Goal: Transaction & Acquisition: Purchase product/service

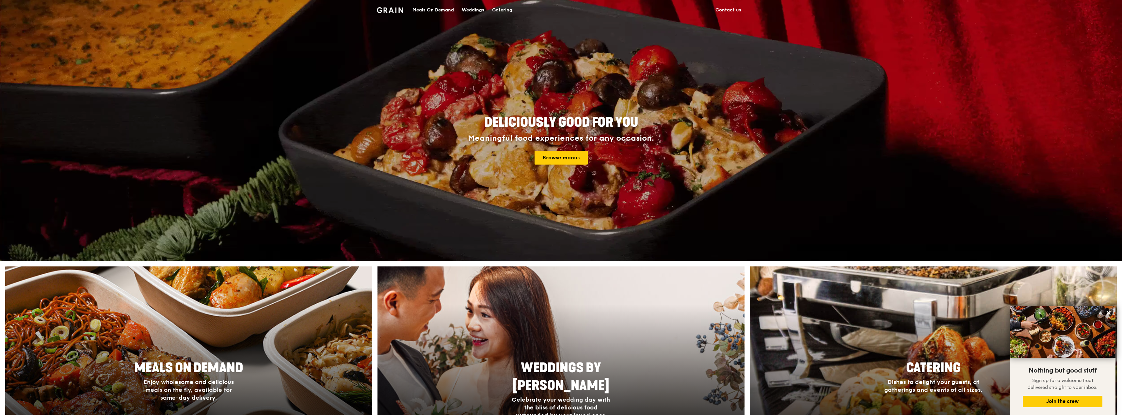
click at [497, 11] on div "Catering" at bounding box center [502, 10] width 20 height 20
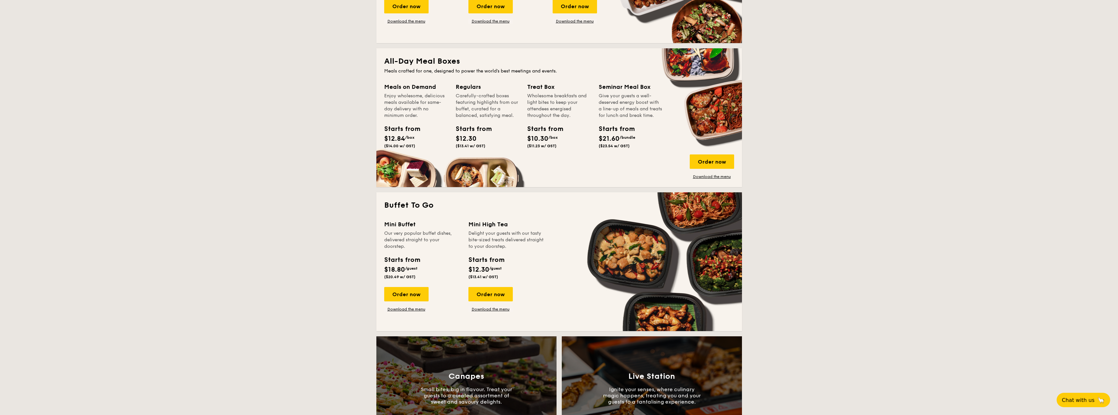
scroll to position [522, 0]
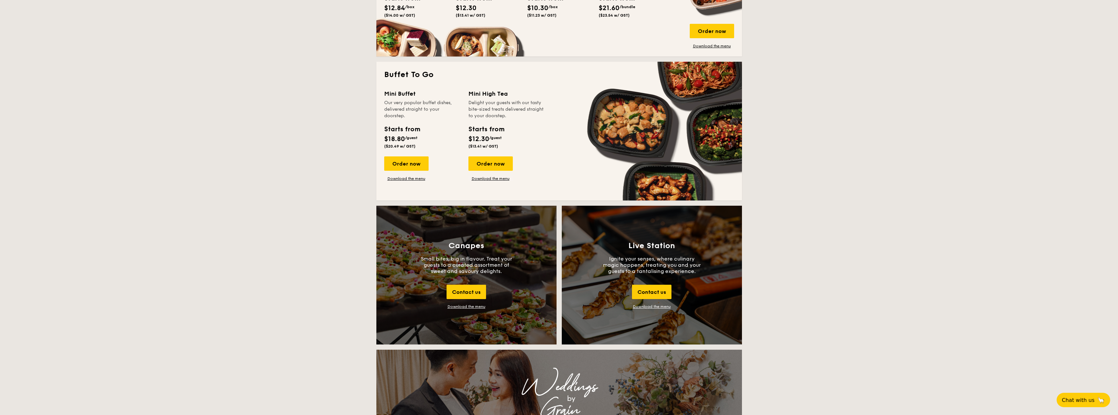
click at [471, 307] on div "Download the menu" at bounding box center [467, 306] width 38 height 5
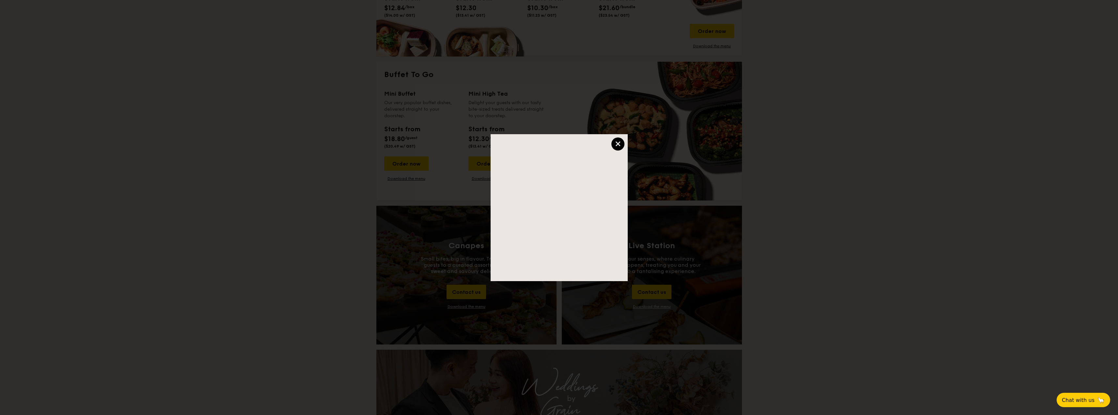
click at [617, 146] on div "×" at bounding box center [617, 143] width 13 height 13
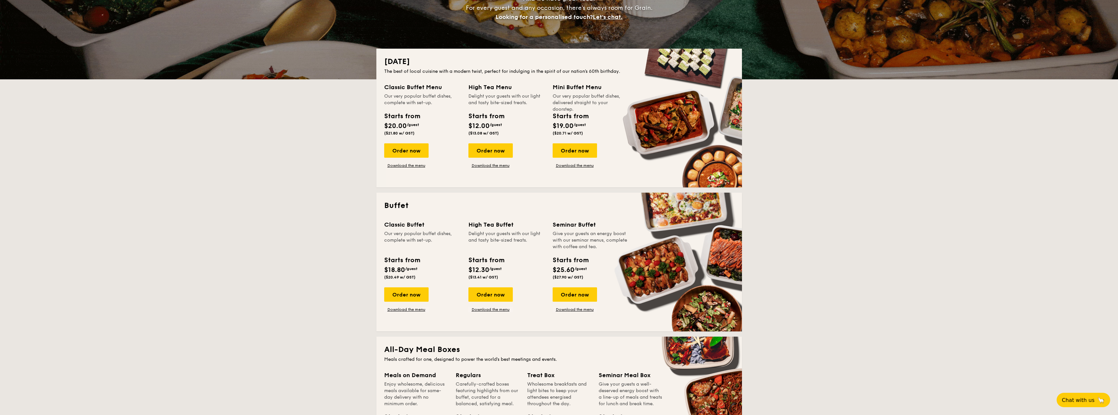
scroll to position [98, 0]
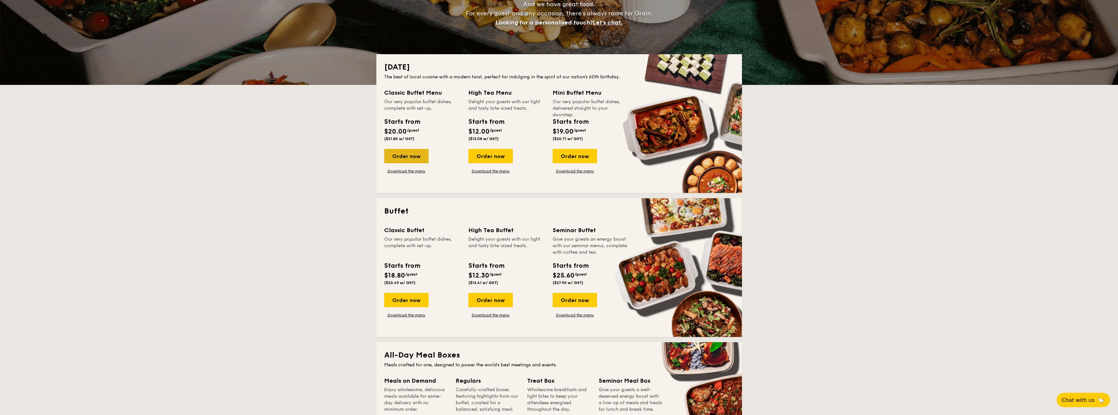
click at [411, 154] on div "Order now" at bounding box center [406, 156] width 44 height 14
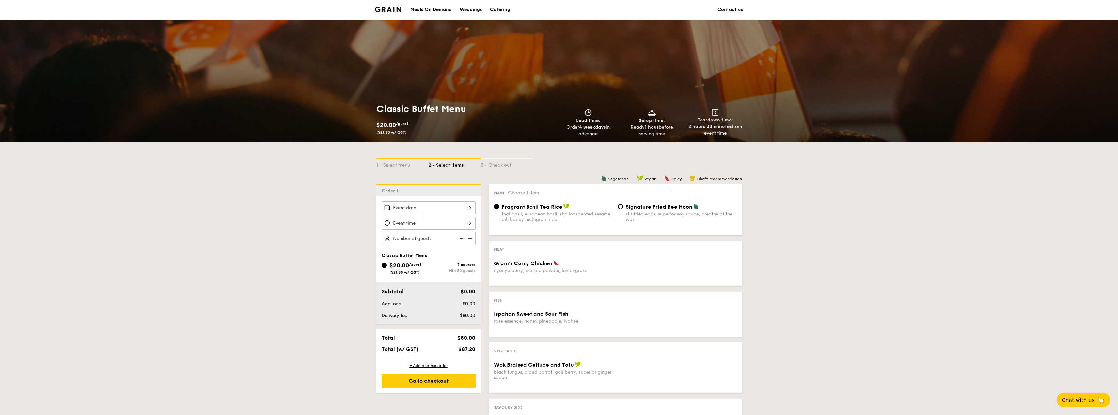
click at [628, 208] on span "Signature Fried Bee Hoon" at bounding box center [659, 207] width 67 height 6
click at [623, 208] on input "Signature Fried Bee Hoon stir fried eggs, superior soy sauce, breathe of the wok" at bounding box center [620, 206] width 5 height 5
radio input "true"
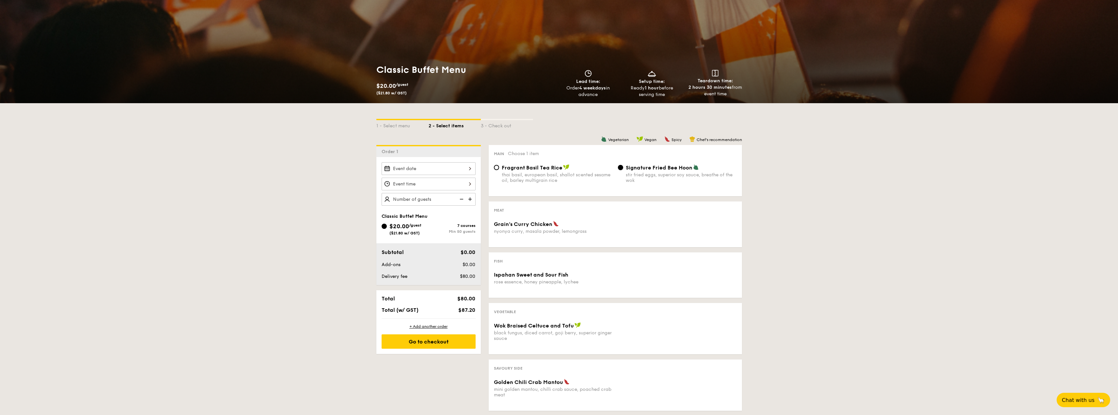
scroll to position [98, 0]
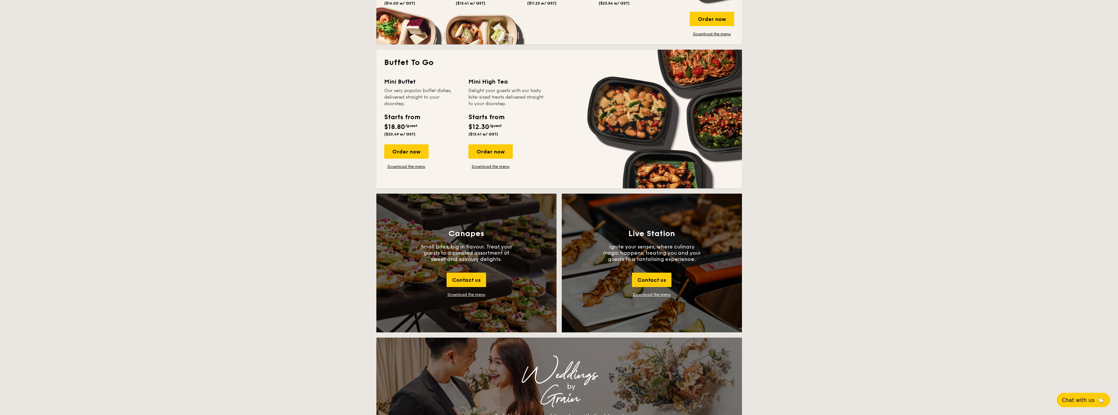
scroll to position [522, 0]
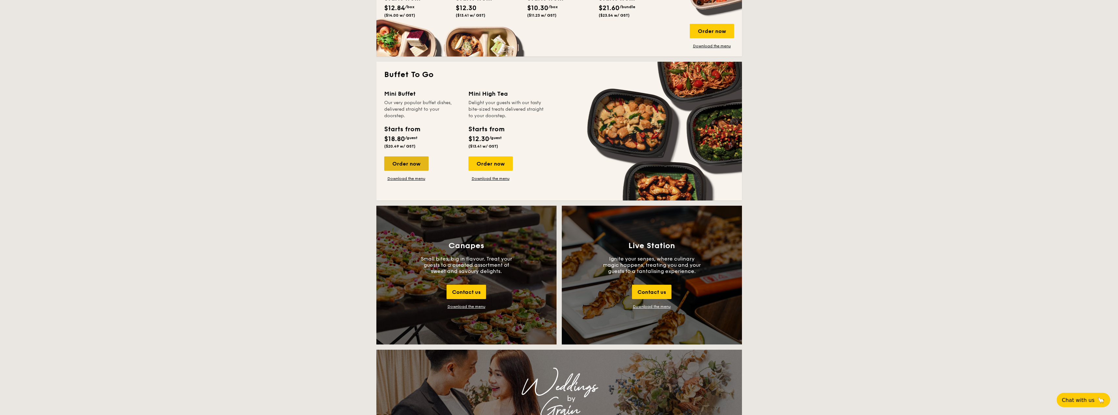
click at [410, 165] on div "Order now" at bounding box center [406, 163] width 44 height 14
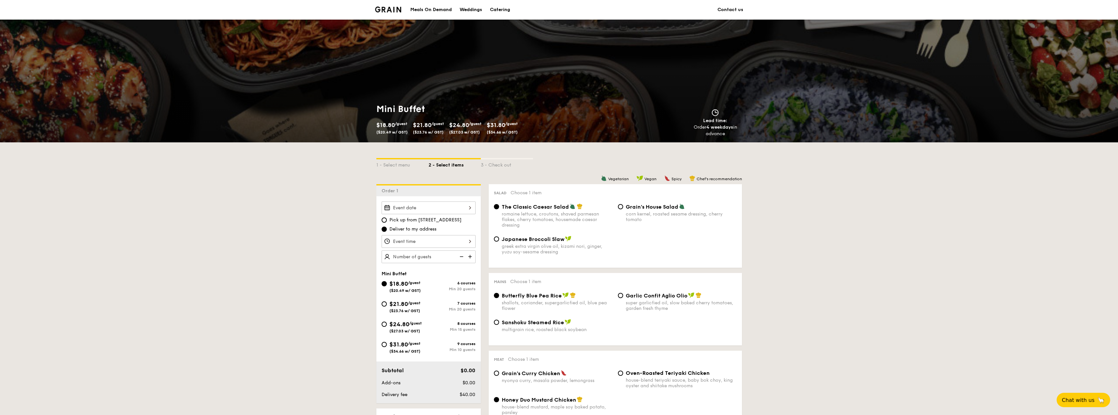
click at [414, 324] on span "/guest" at bounding box center [415, 323] width 12 height 5
click at [387, 324] on input "$24.80 /guest ($27.03 w/ GST) 8 courses Min 15 guests" at bounding box center [384, 324] width 5 height 5
radio input "true"
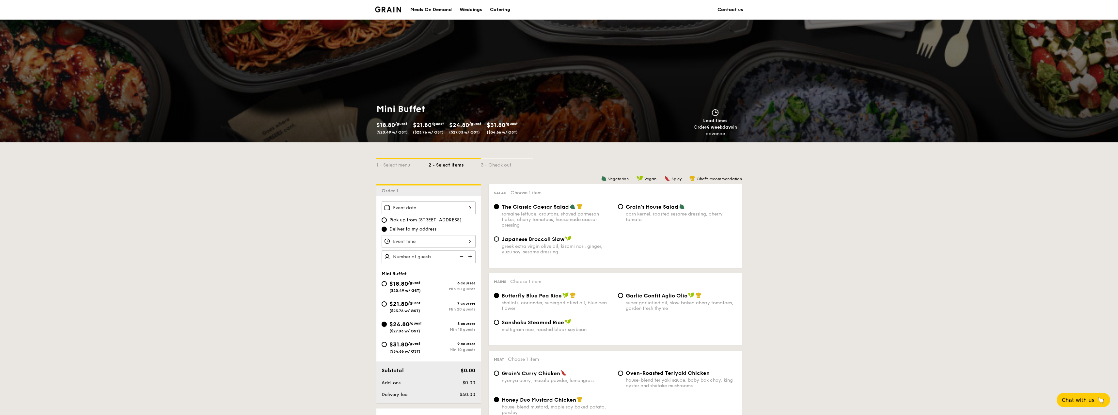
radio input "false"
radio input "true"
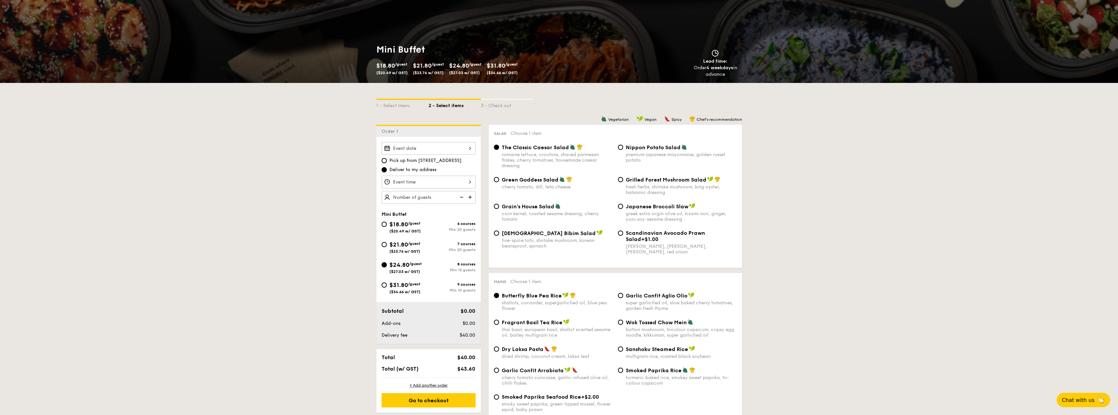
scroll to position [65, 0]
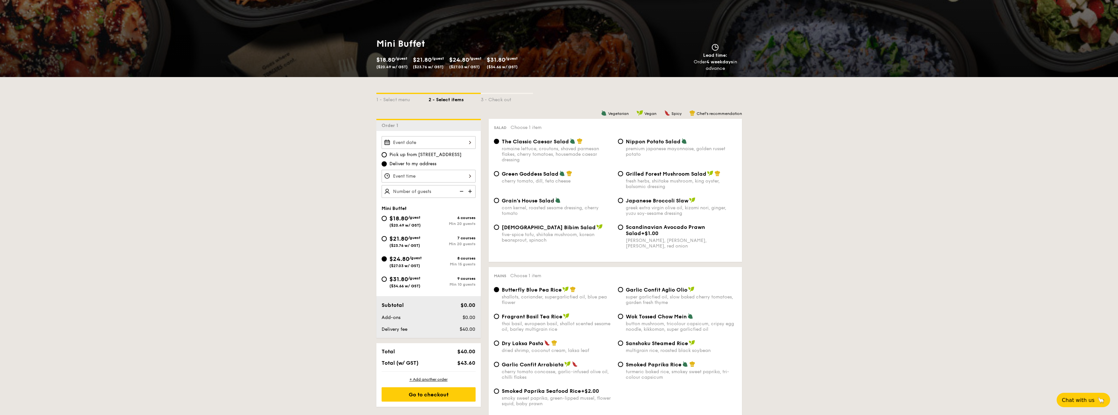
click at [470, 191] on img at bounding box center [471, 191] width 10 height 12
click at [460, 191] on img at bounding box center [461, 191] width 10 height 12
type input "15 guests"
click at [460, 191] on img at bounding box center [461, 191] width 10 height 12
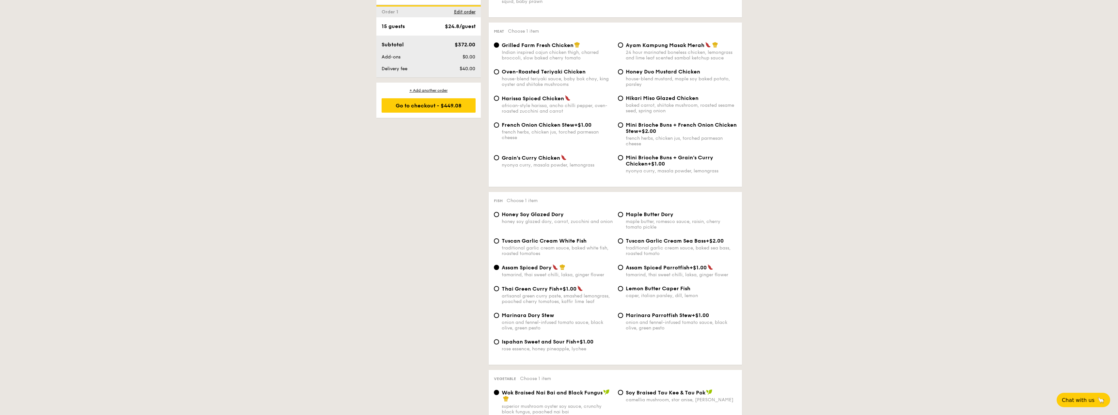
scroll to position [490, 0]
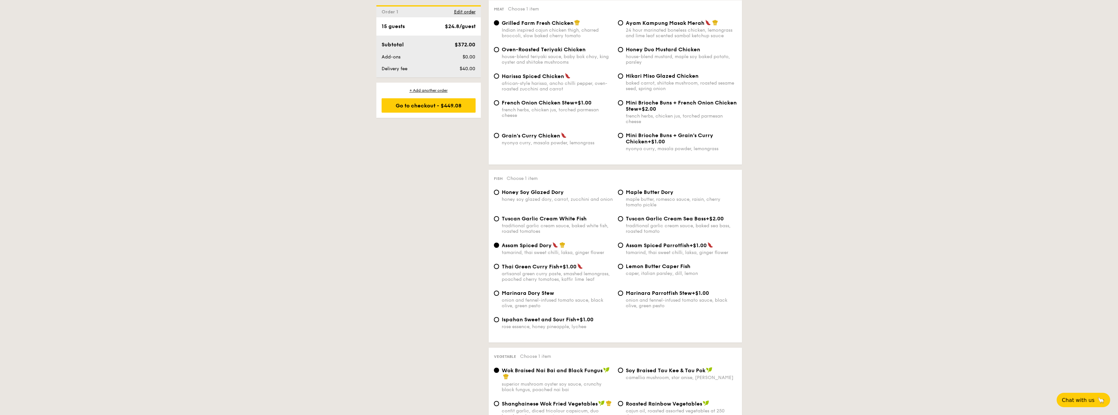
click at [507, 225] on div "traditional garlic cream sauce, baked white fish, roasted tomatoes" at bounding box center [557, 228] width 111 height 11
click at [499, 221] on input "Tuscan Garlic Cream White Fish traditional garlic cream sauce, baked white fish…" at bounding box center [496, 218] width 5 height 5
radio input "true"
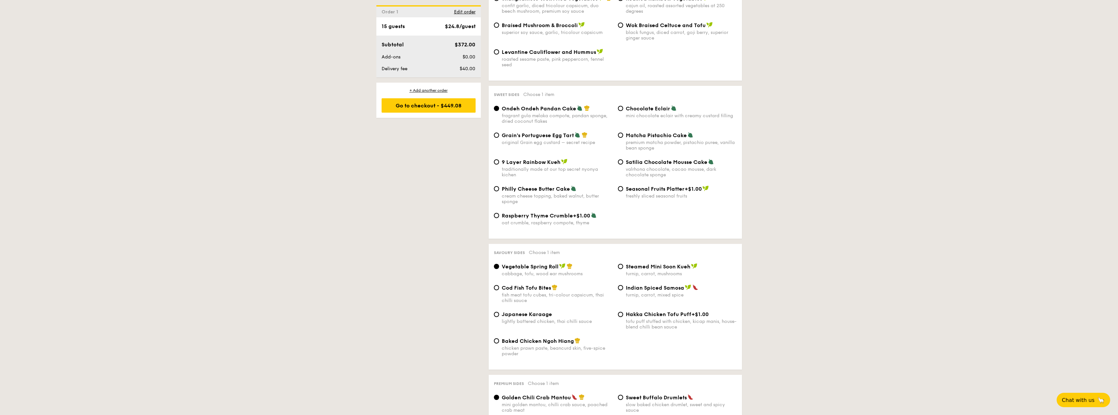
scroll to position [881, 0]
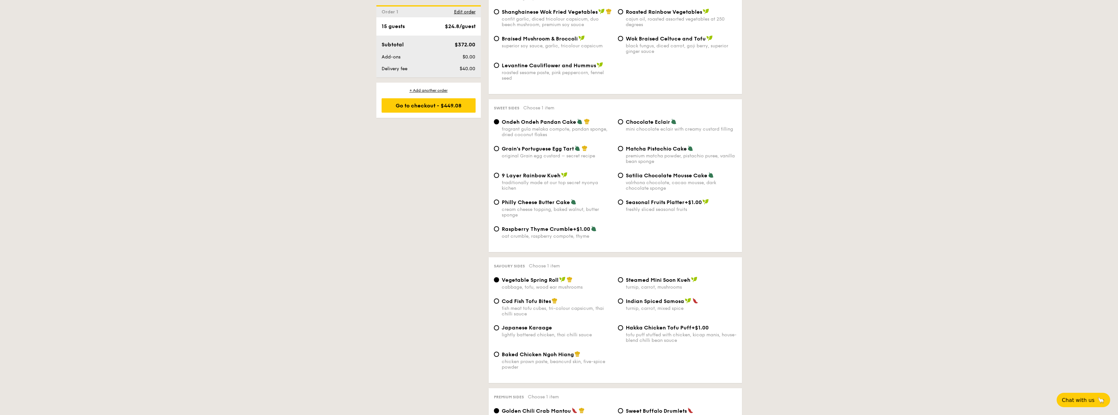
click at [535, 184] on div "traditionally made at our top secret nyonya kichen" at bounding box center [557, 185] width 111 height 11
click at [499, 178] on input "9 Layer Rainbow Kueh traditionally made at our top secret nyonya kichen" at bounding box center [496, 175] width 5 height 5
radio input "true"
click at [534, 157] on div "original Grain egg custard – secret recipe" at bounding box center [557, 156] width 111 height 6
click at [499, 151] on input "Grain's Portuguese Egg Tart original Grain egg custard – secret recipe" at bounding box center [496, 148] width 5 height 5
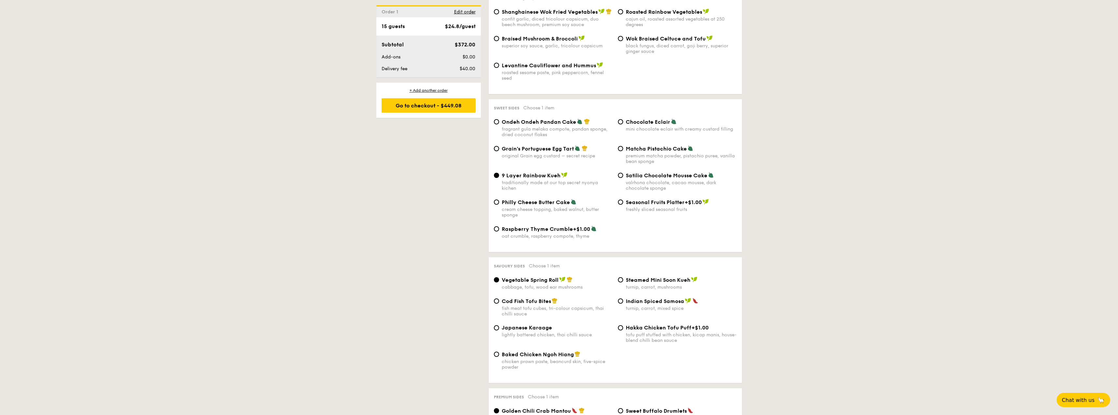
radio input "true"
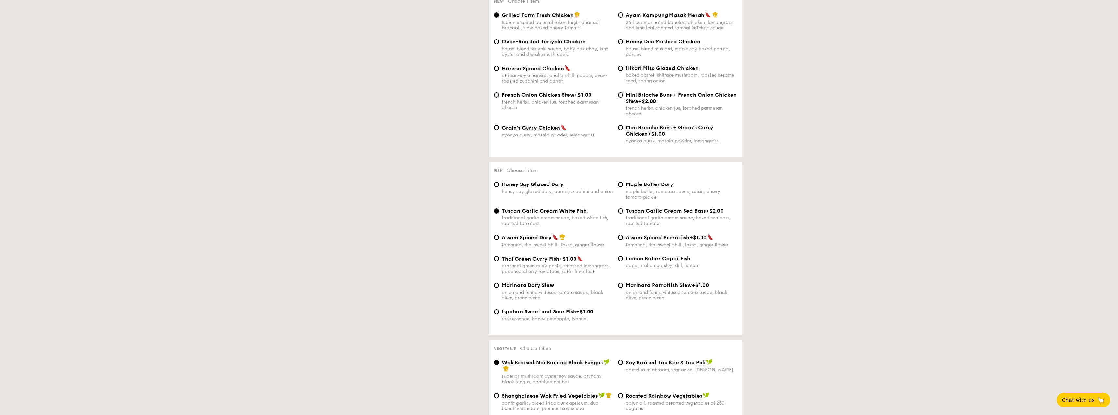
scroll to position [555, 0]
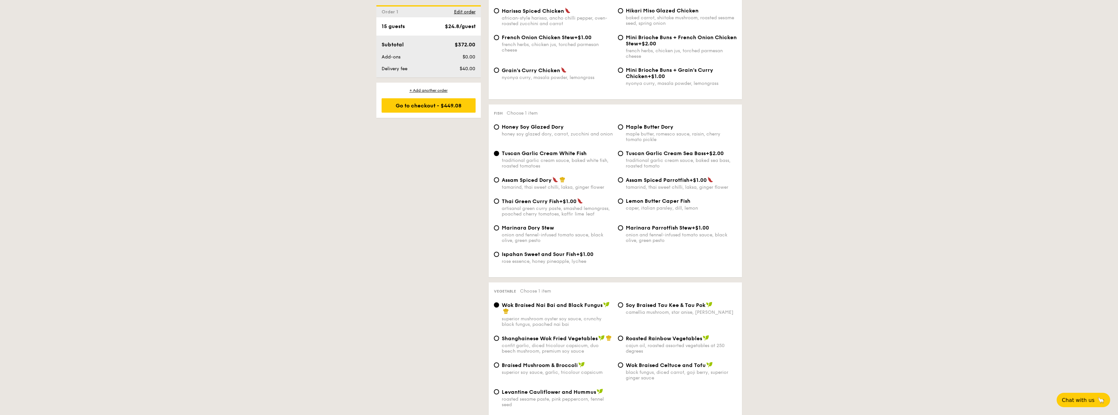
click at [631, 204] on div "Lemon Butter Caper Fish caper, italian parsley, dill, lemon" at bounding box center [681, 204] width 111 height 13
click at [623, 204] on input "Lemon Butter Caper Fish caper, italian parsley, dill, lemon" at bounding box center [620, 200] width 5 height 5
radio input "true"
